Goal: Information Seeking & Learning: Learn about a topic

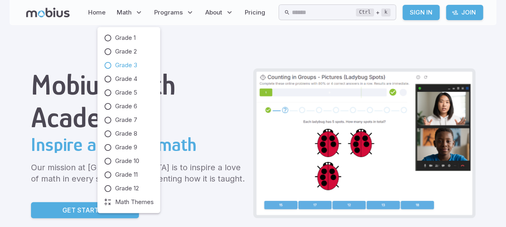
click at [134, 64] on span "Grade 3" at bounding box center [126, 65] width 22 height 9
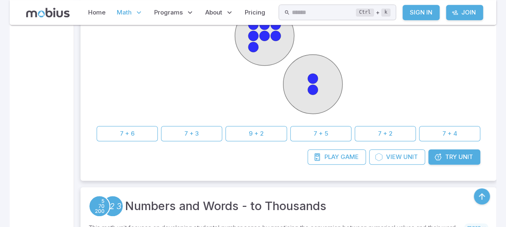
scroll to position [258, 0]
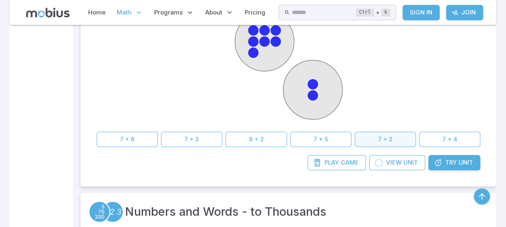
click at [380, 137] on button "7 + 2" at bounding box center [385, 139] width 61 height 15
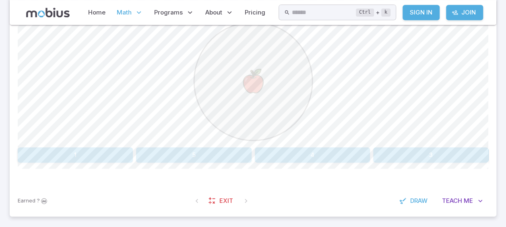
scroll to position [247, 0]
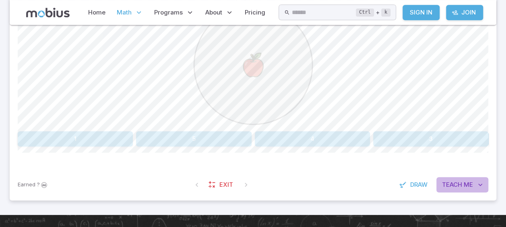
click at [480, 183] on icon "button" at bounding box center [480, 185] width 8 height 8
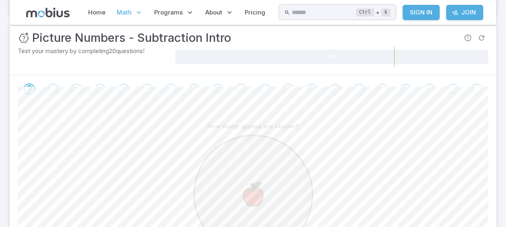
scroll to position [107, 0]
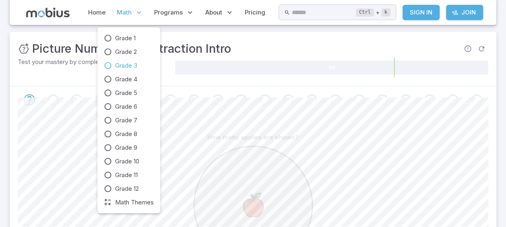
click at [135, 10] on icon at bounding box center [139, 12] width 8 height 8
click at [127, 38] on span "Grade 1" at bounding box center [125, 38] width 21 height 9
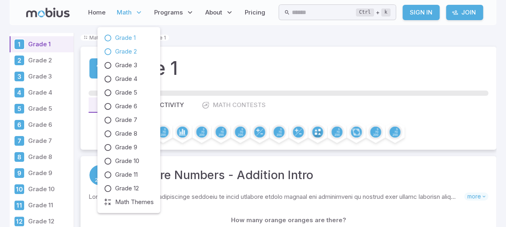
click at [129, 52] on span "Grade 2" at bounding box center [126, 51] width 22 height 9
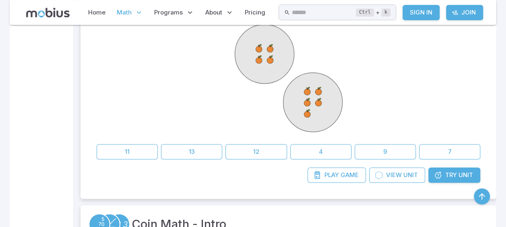
scroll to position [238, 0]
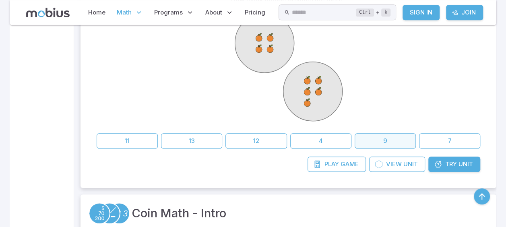
click at [394, 136] on button "9" at bounding box center [385, 140] width 61 height 15
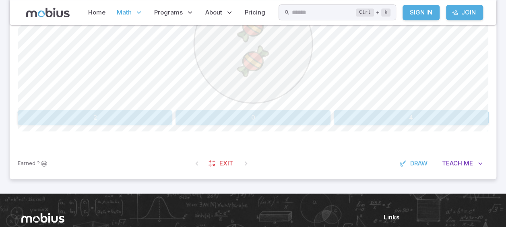
scroll to position [277, 0]
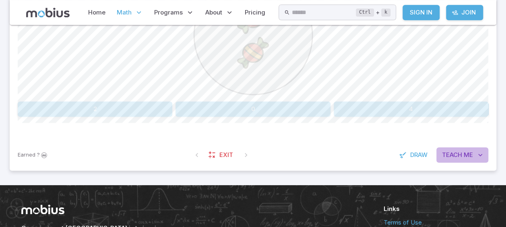
click at [456, 151] on span "Teach" at bounding box center [452, 155] width 20 height 9
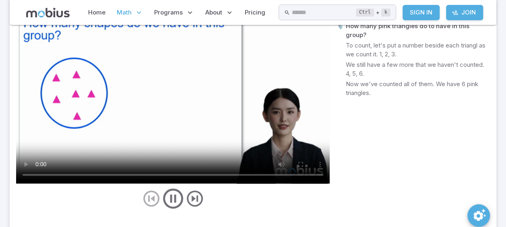
scroll to position [476, 0]
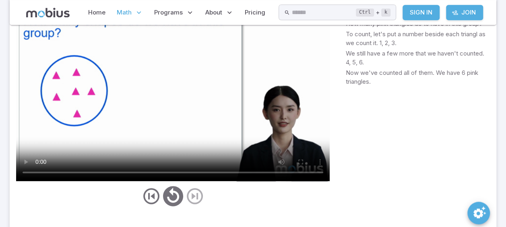
click at [194, 192] on div at bounding box center [173, 196] width 314 height 24
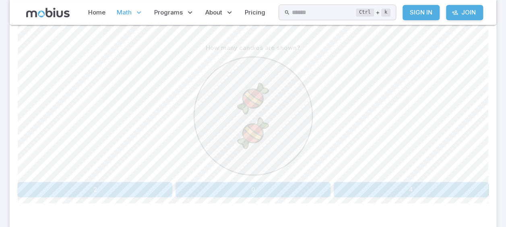
scroll to position [191, 0]
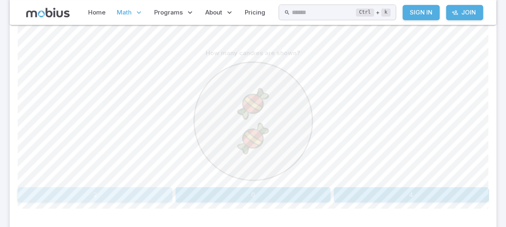
click at [116, 199] on button "2" at bounding box center [95, 194] width 155 height 15
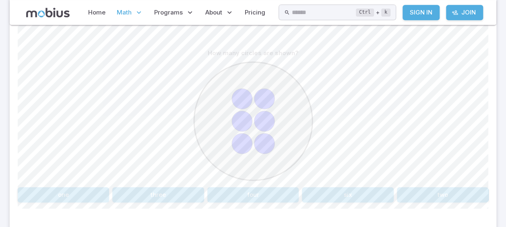
scroll to position [198, 0]
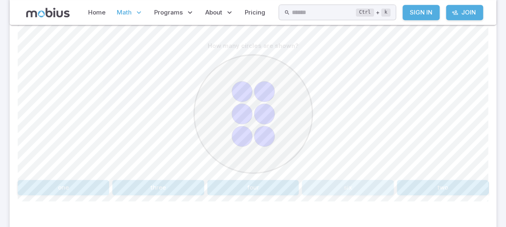
click at [365, 180] on button "six" at bounding box center [347, 187] width 91 height 15
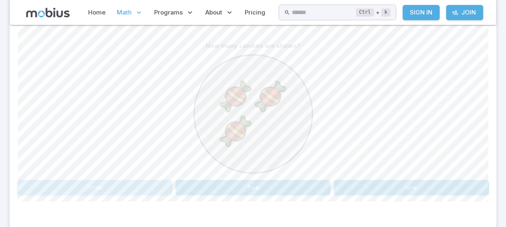
click at [138, 187] on button "three" at bounding box center [95, 187] width 155 height 15
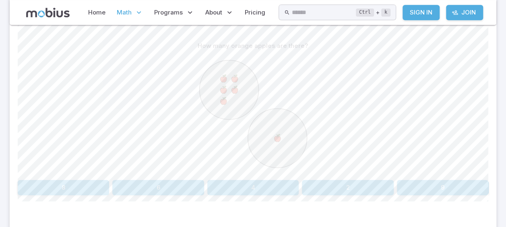
click at [156, 182] on button "6" at bounding box center [157, 187] width 91 height 15
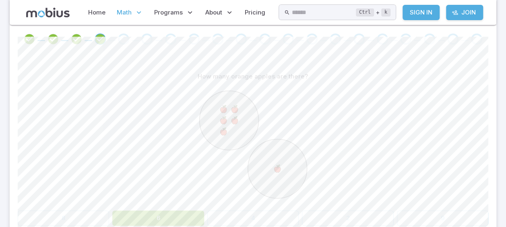
scroll to position [166, 0]
click at [423, 6] on link "Sign In" at bounding box center [421, 12] width 37 height 15
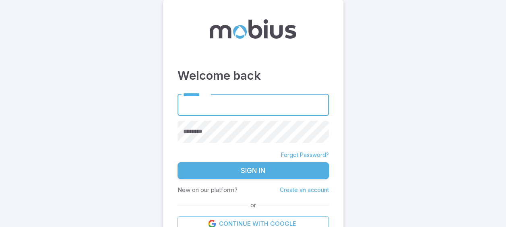
click at [345, 4] on main "Welcome back ******** ******** ******** Forgot Password? Sign In New on our pla…" at bounding box center [253, 121] width 506 height 243
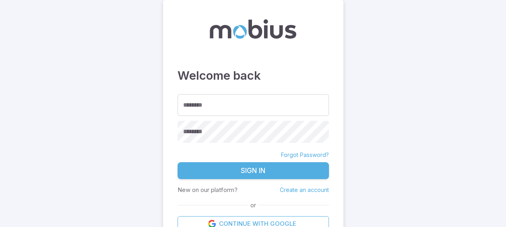
click at [346, 4] on main "Welcome back ******** ******** ******** Forgot Password? Sign In New on our pla…" at bounding box center [253, 121] width 506 height 243
